Goal: Information Seeking & Learning: Learn about a topic

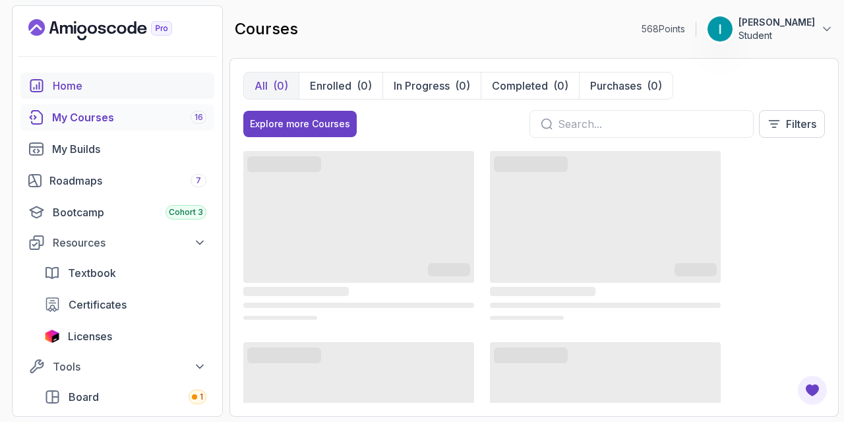
click at [119, 85] on div "Home" at bounding box center [130, 86] width 154 height 16
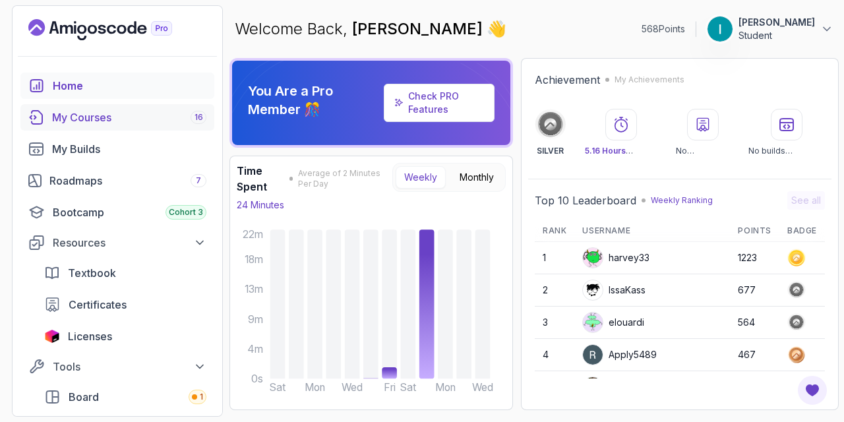
click at [65, 111] on div "My Courses 16" at bounding box center [129, 117] width 154 height 16
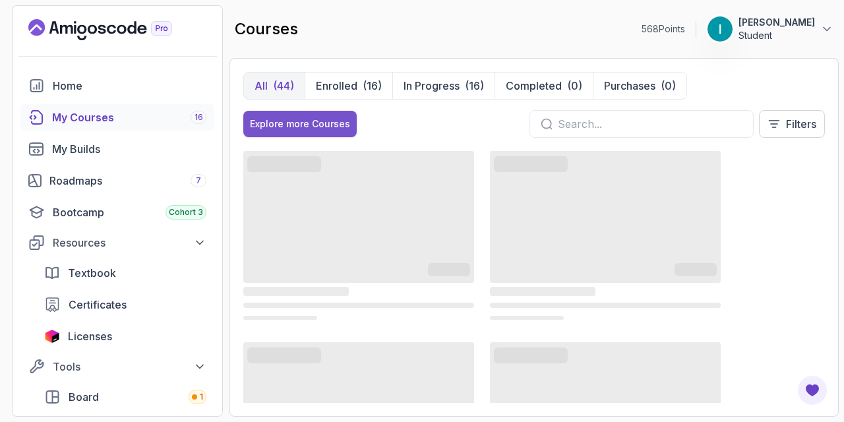
click at [303, 122] on div "Explore more Courses" at bounding box center [300, 123] width 100 height 13
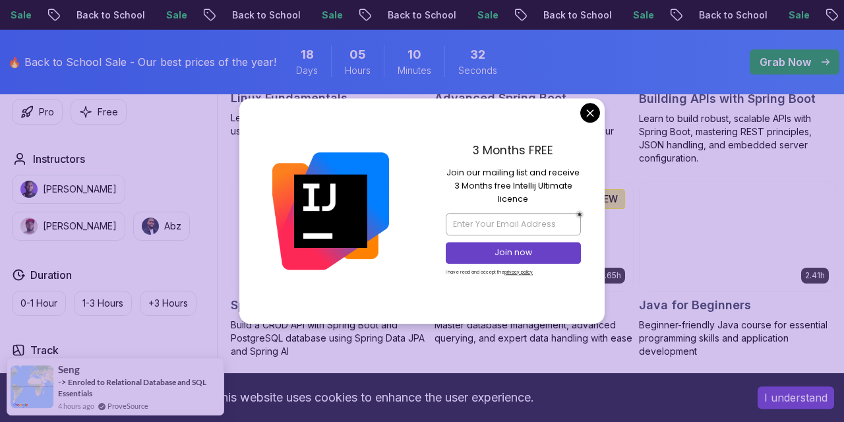
scroll to position [418, 0]
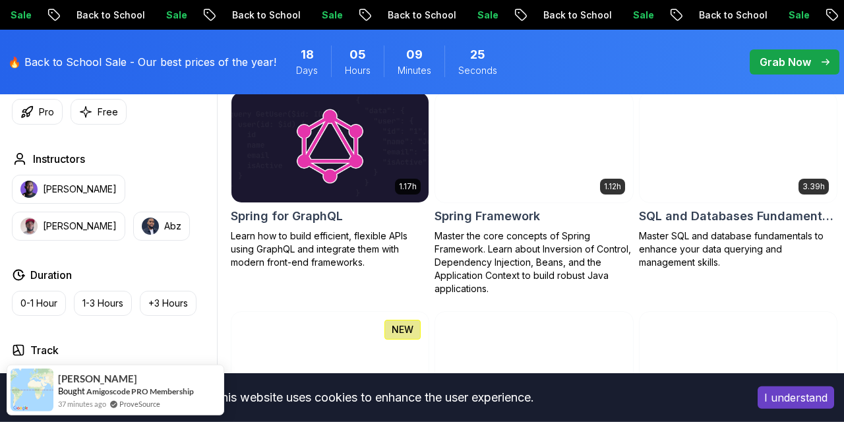
scroll to position [3177, 0]
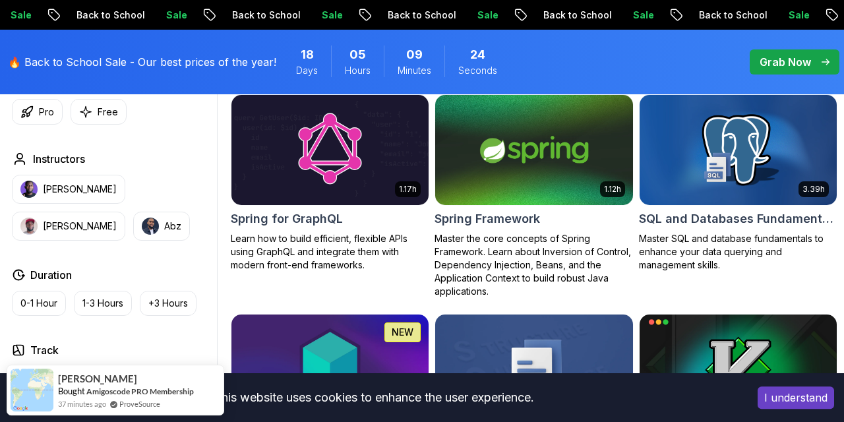
click at [499, 191] on img at bounding box center [534, 150] width 207 height 116
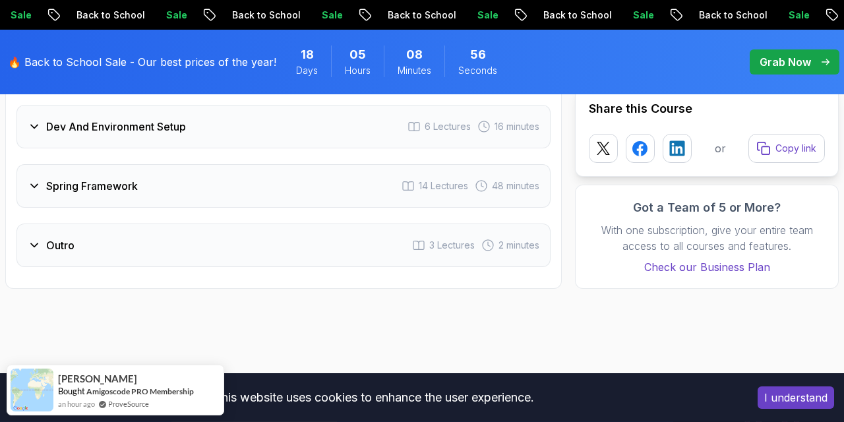
scroll to position [1951, 0]
click at [167, 143] on div "Dev And Environment Setup 6 Lectures 16 minutes" at bounding box center [283, 126] width 534 height 44
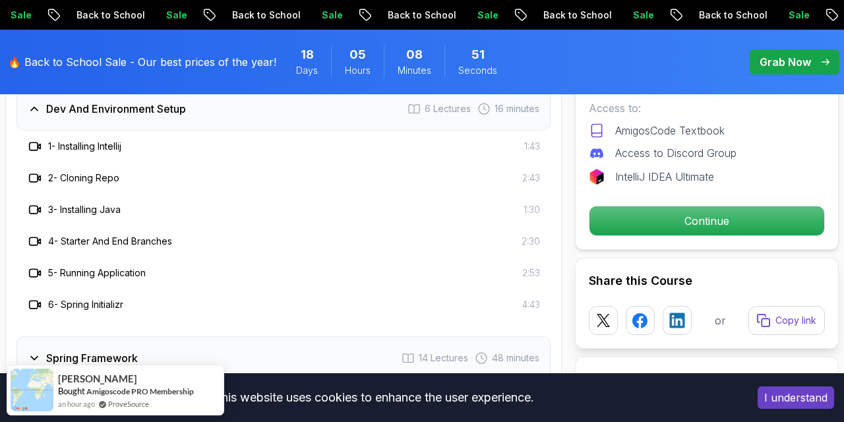
scroll to position [1872, 0]
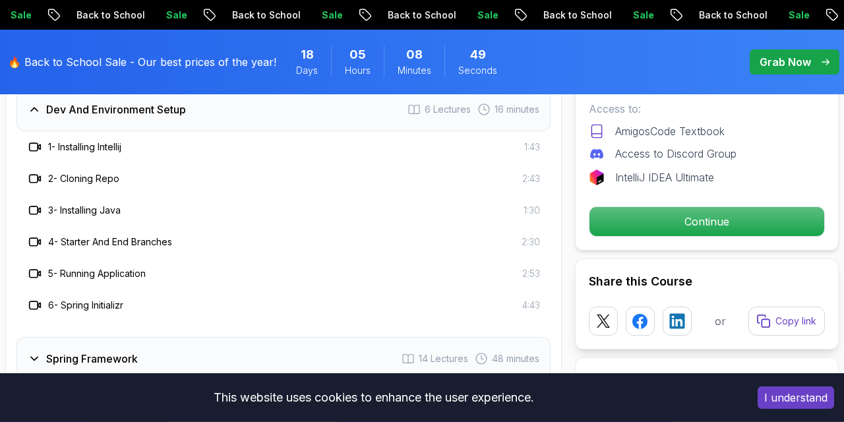
click at [146, 111] on h3 "Dev And Environment Setup" at bounding box center [116, 110] width 140 height 16
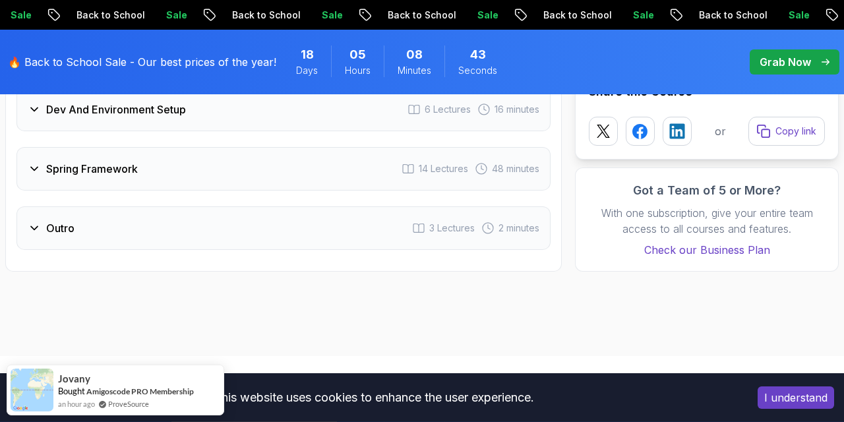
click at [239, 167] on div "Spring Framework 14 Lectures 48 minutes" at bounding box center [283, 169] width 534 height 44
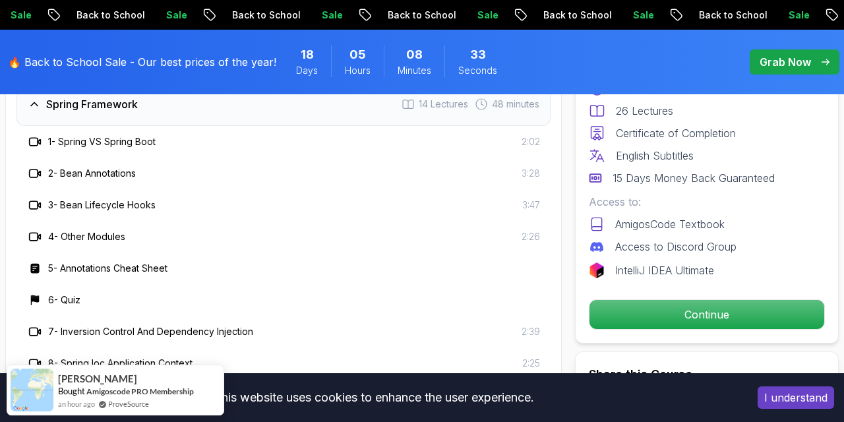
scroll to position [1936, 0]
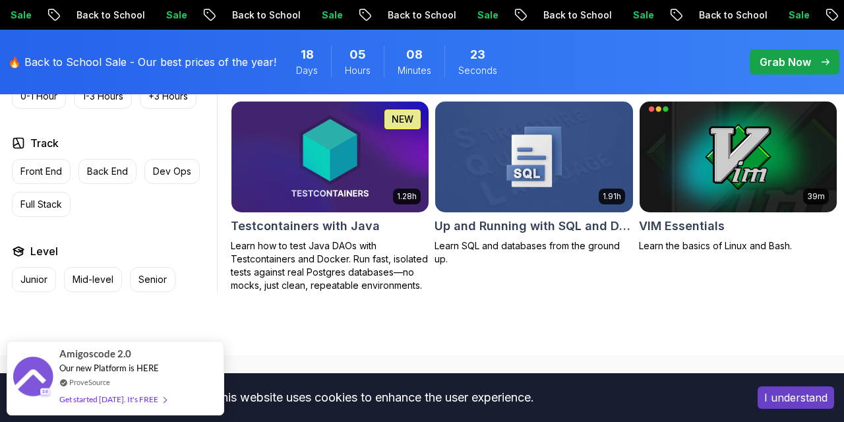
scroll to position [3381, 0]
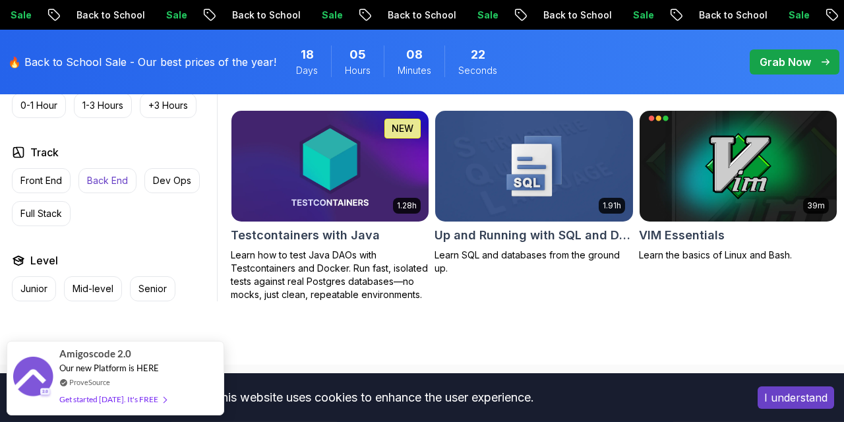
click at [101, 184] on p "Back End" at bounding box center [107, 180] width 41 height 13
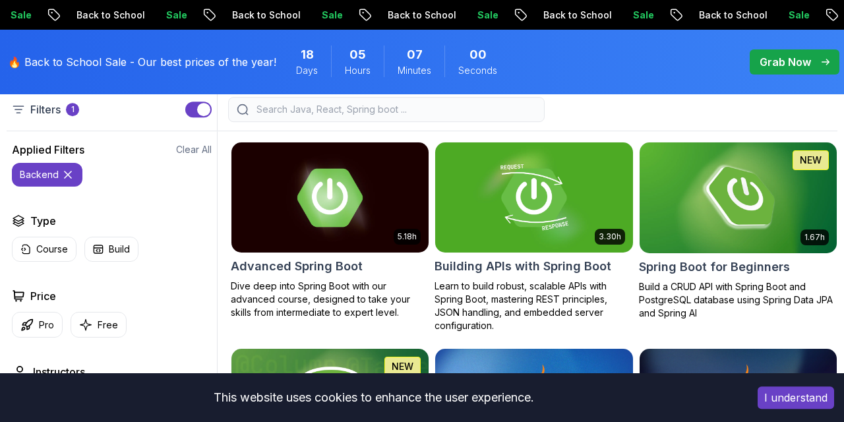
scroll to position [398, 0]
